Goal: Transaction & Acquisition: Book appointment/travel/reservation

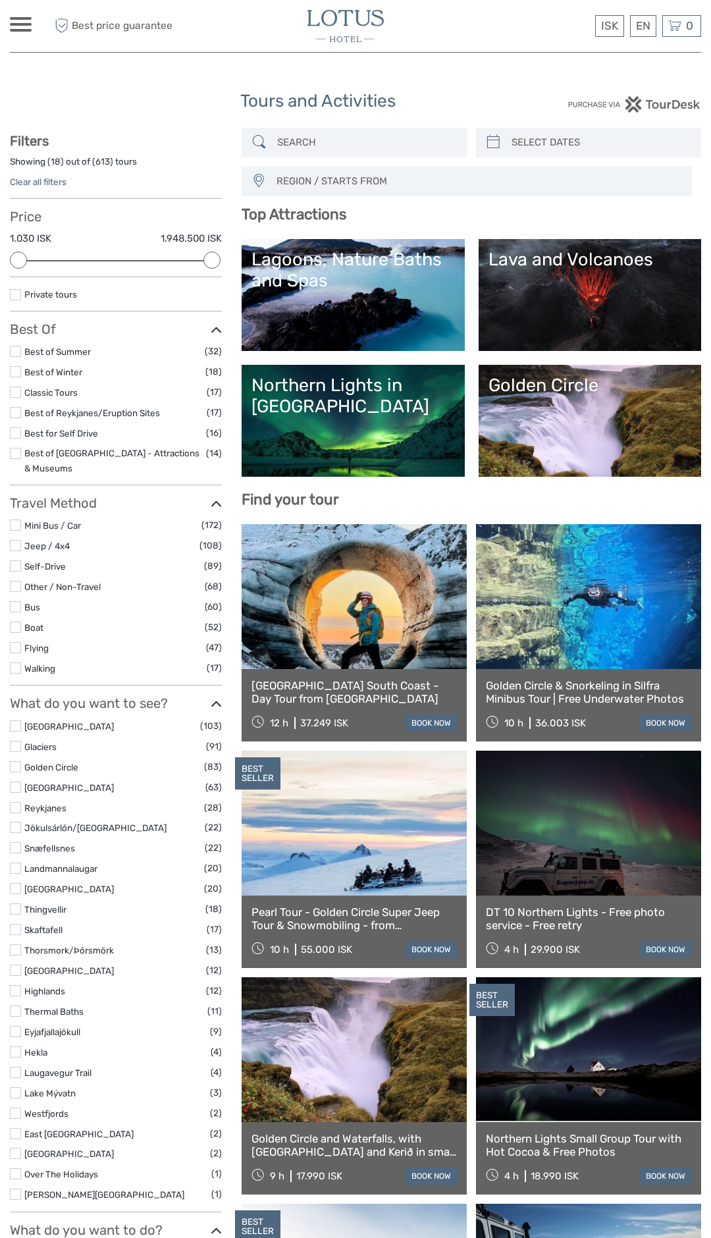
select select
click at [15, 429] on label at bounding box center [15, 432] width 11 height 11
click at [0, 0] on input "checkbox" at bounding box center [0, 0] width 0 height 0
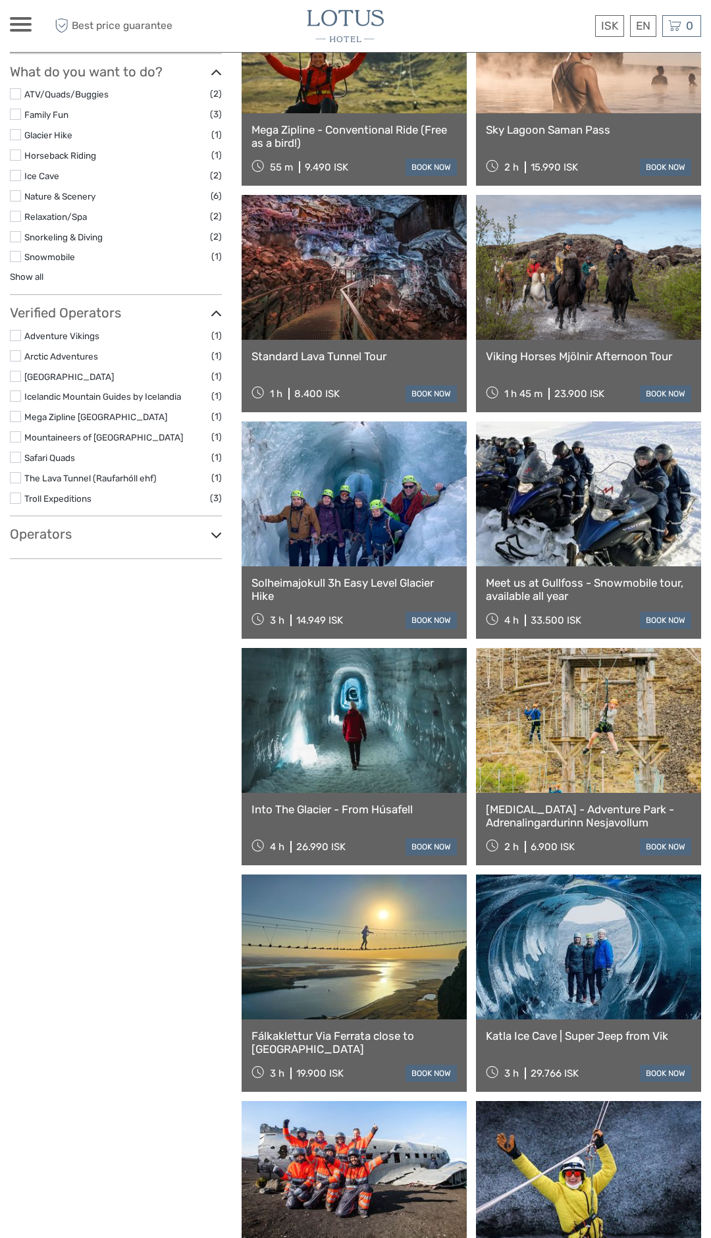
scroll to position [689, 0]
click at [365, 742] on link at bounding box center [354, 721] width 225 height 145
